Goal: Find specific page/section: Find specific page/section

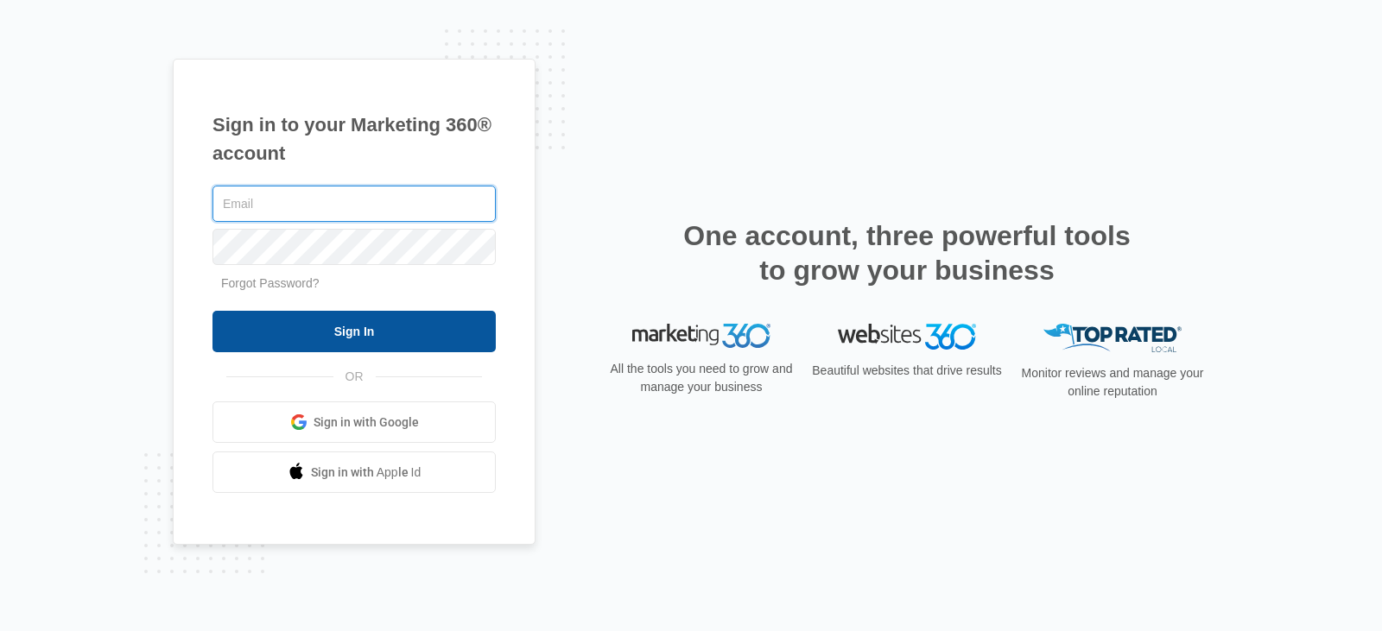
type input "[PERSON_NAME][EMAIL_ADDRESS][PERSON_NAME][DOMAIN_NAME]"
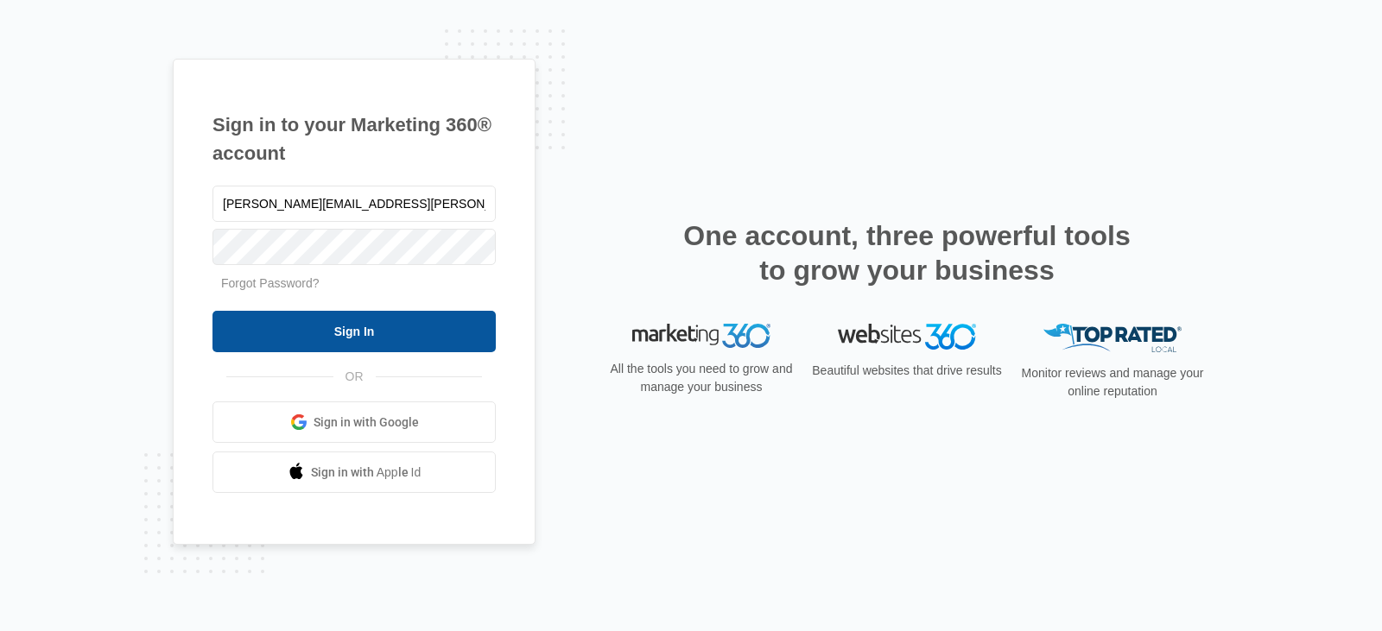
click at [356, 334] on input "Sign In" at bounding box center [354, 331] width 283 height 41
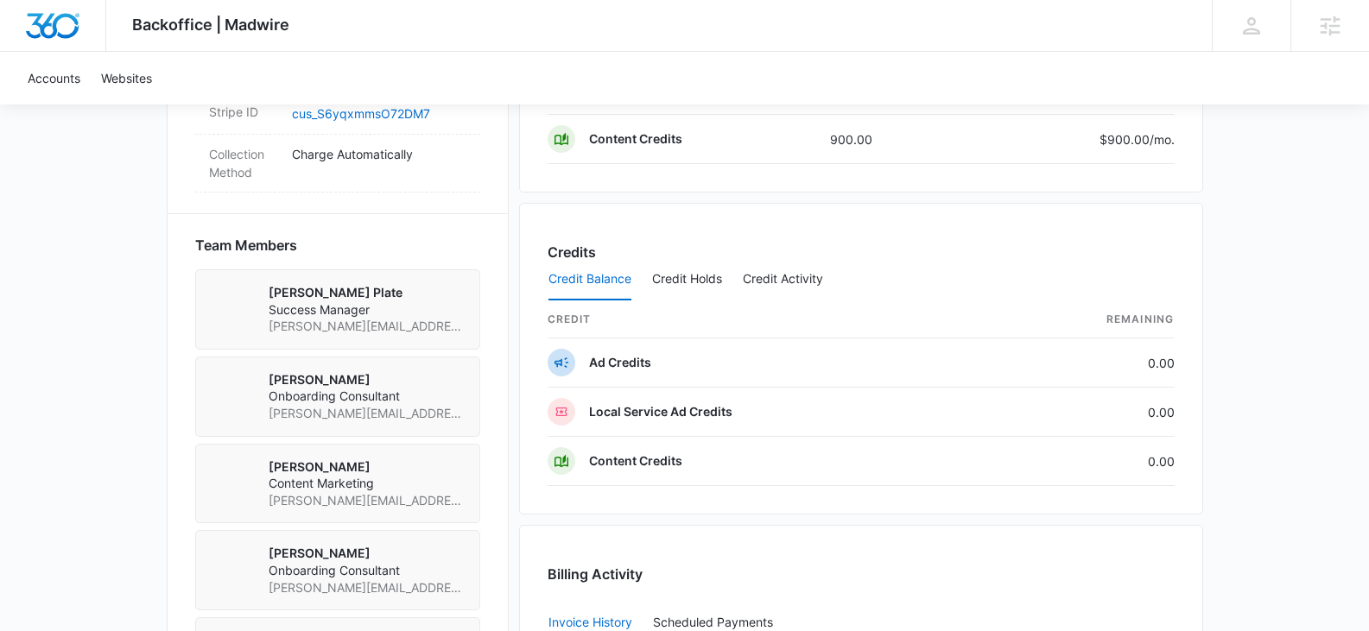
scroll to position [1124, 0]
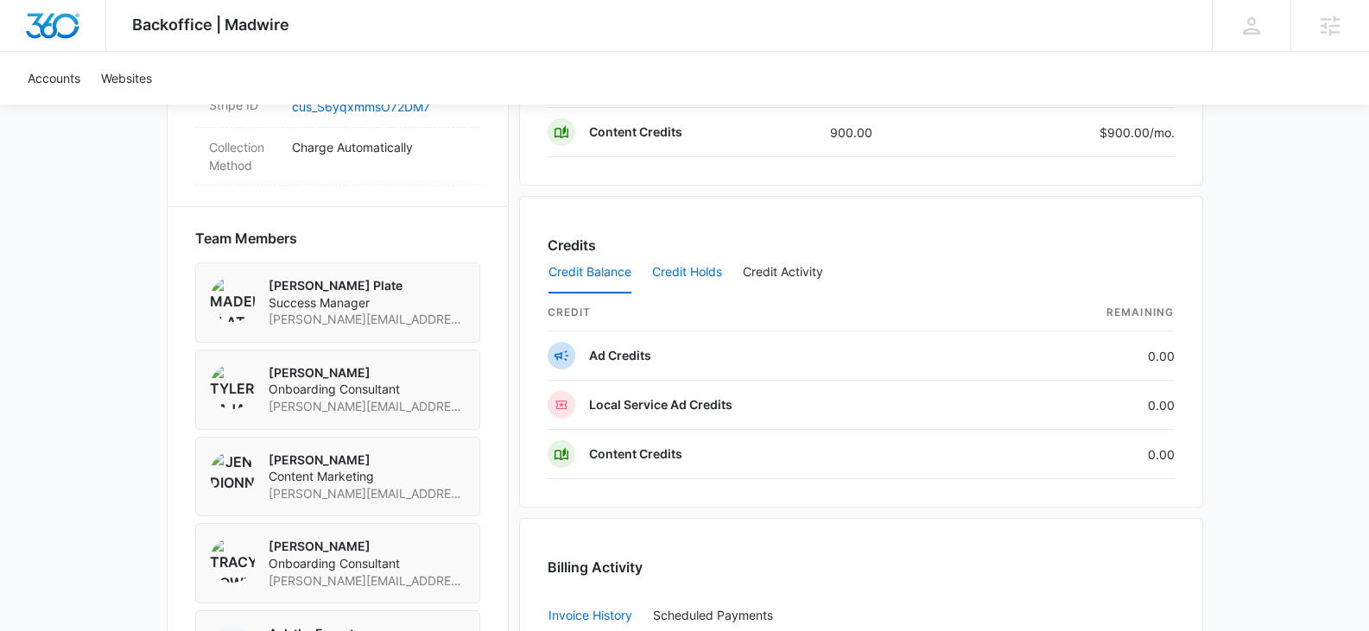
click at [683, 266] on button "Credit Holds" at bounding box center [687, 272] width 70 height 41
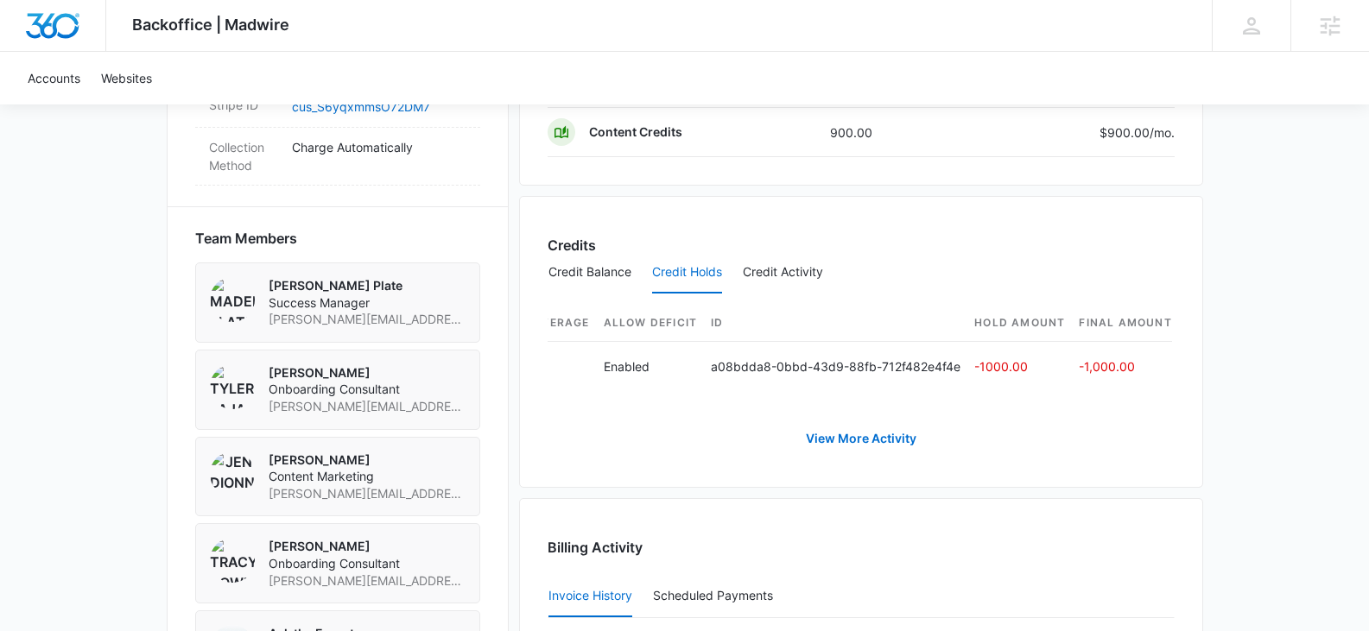
scroll to position [0, 704]
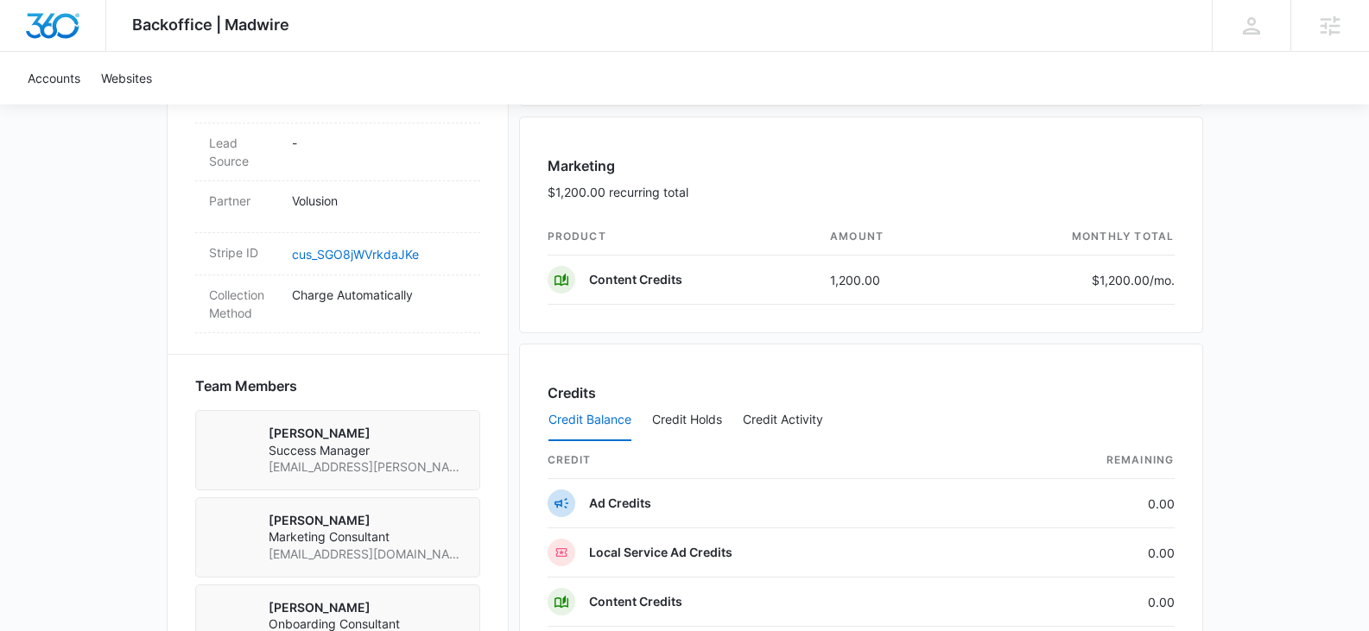
scroll to position [1011, 0]
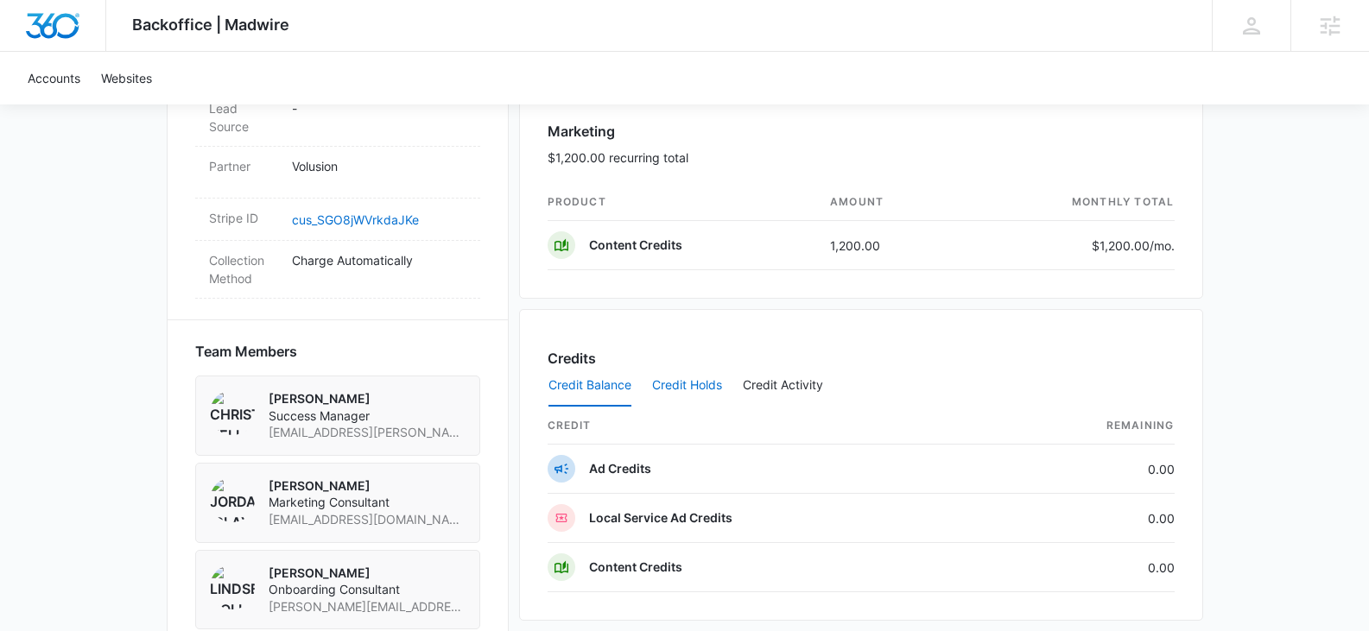
click at [701, 392] on button "Credit Holds" at bounding box center [687, 385] width 70 height 41
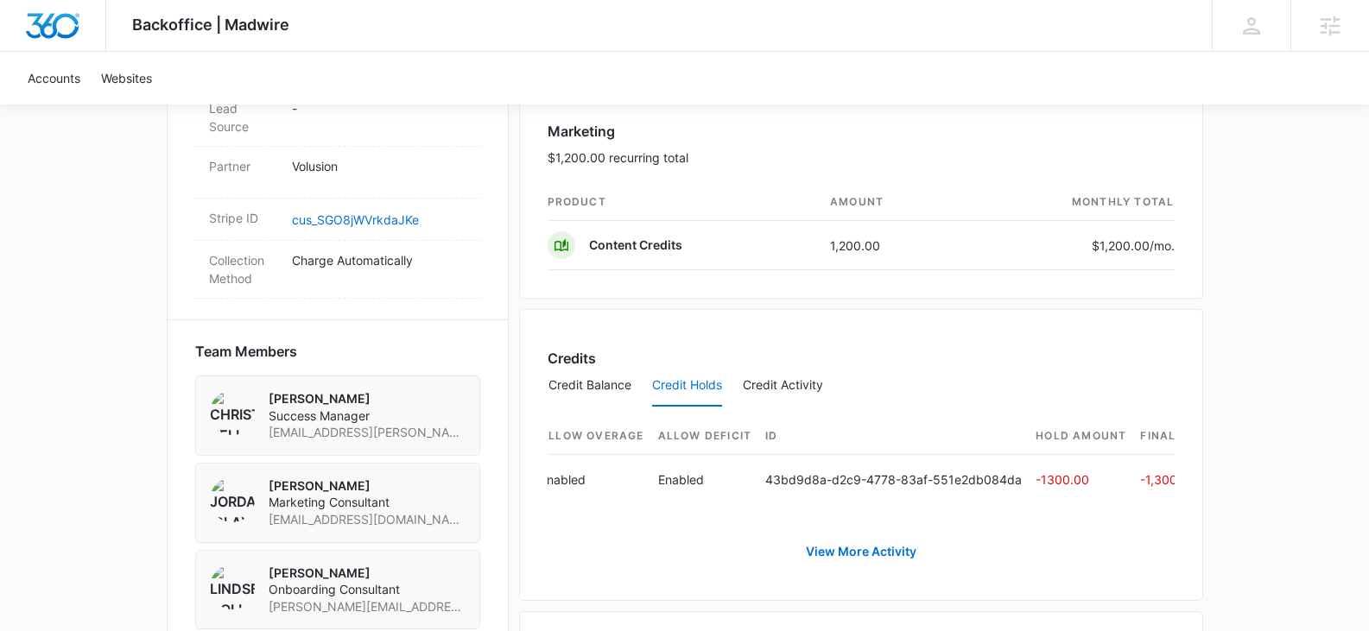
scroll to position [0, 710]
